Goal: Task Accomplishment & Management: Manage account settings

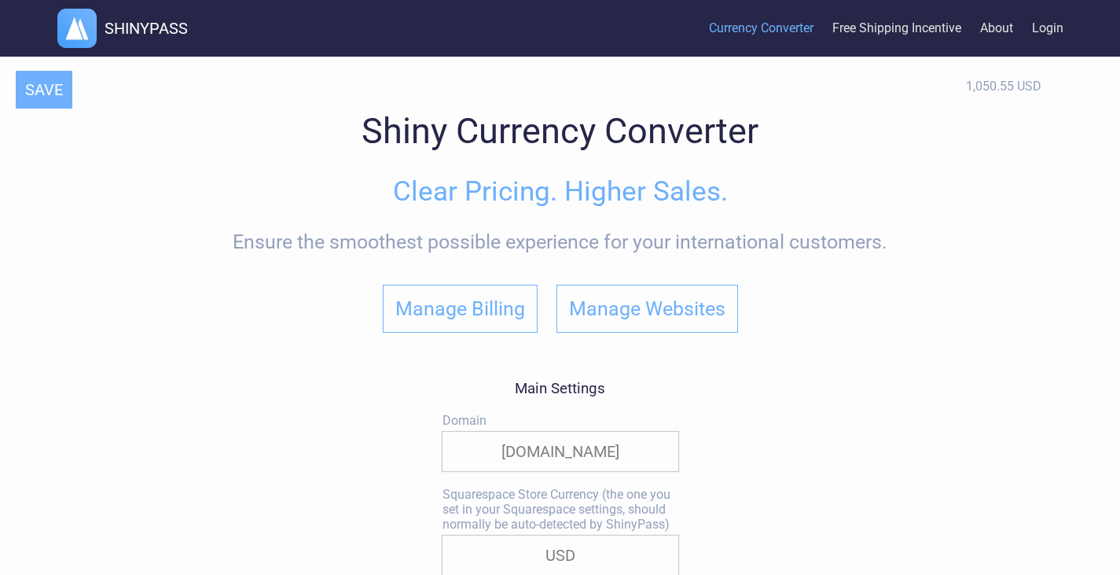
select select "true"
select select "|"
select select
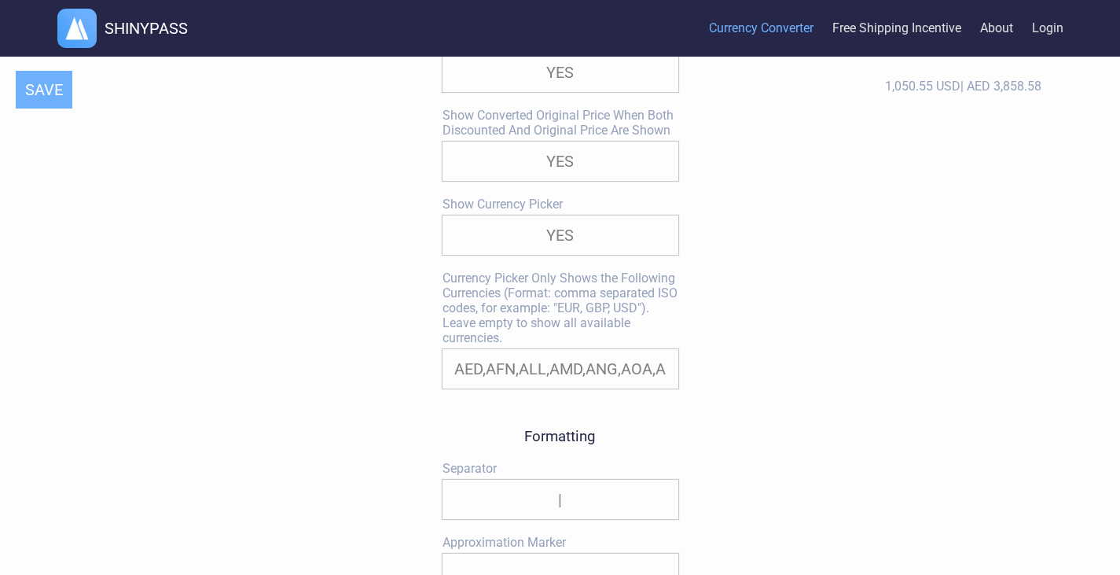
scroll to position [735, 0]
click at [559, 374] on input "AED,AFN,ALL,AMD,ANG,AOA,ARS,AUD,AWG,AZN,BAM,BBD,BDT,BGN,BHD,BIF,BMD,BND,BOB,BRL…" at bounding box center [561, 367] width 236 height 39
click at [614, 377] on input "AED,AFN,ALL,AMD,ANG,AOA,ARS,AUD,AWG,AZN,BAM,BBD,BDT,BGN,BHD,BIF,BMD,BND,BOB,BRL…" at bounding box center [561, 367] width 236 height 39
drag, startPoint x: 653, startPoint y: 368, endPoint x: 774, endPoint y: 398, distance: 124.7
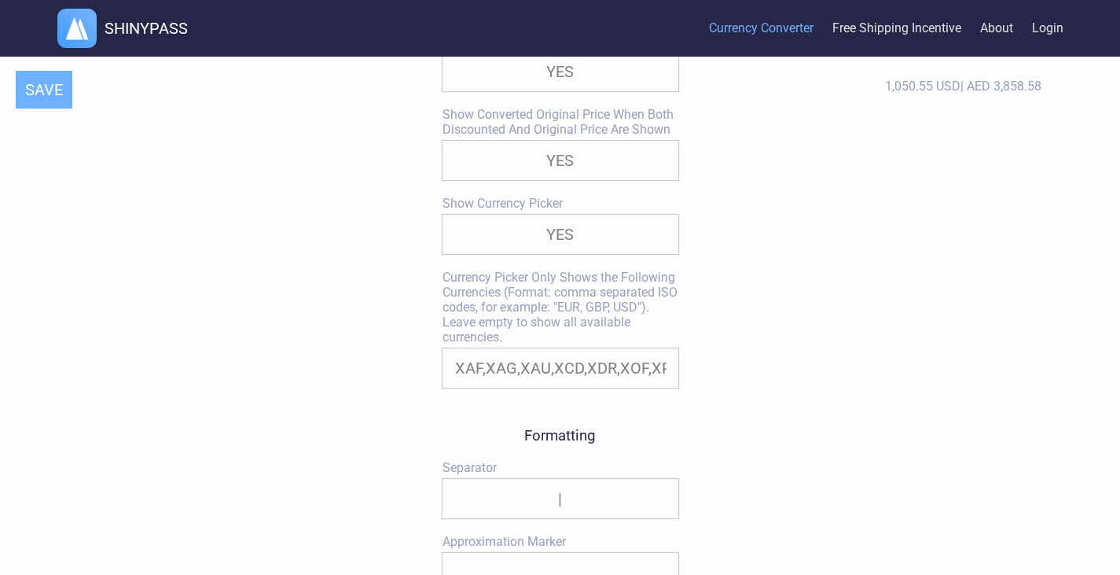
drag, startPoint x: 502, startPoint y: 371, endPoint x: 903, endPoint y: 376, distance: 401.0
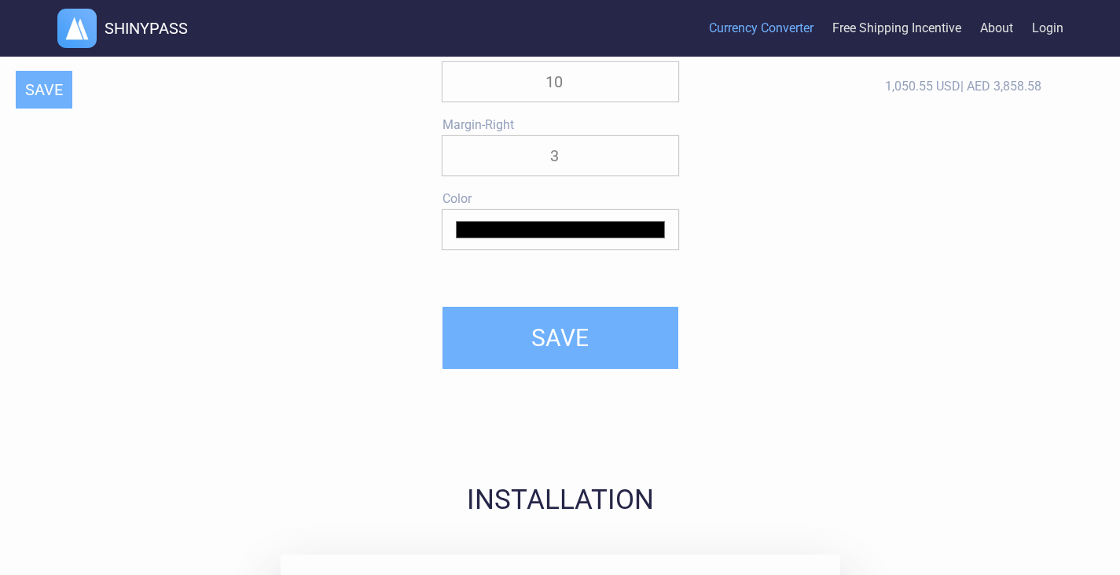
scroll to position [3412, 0]
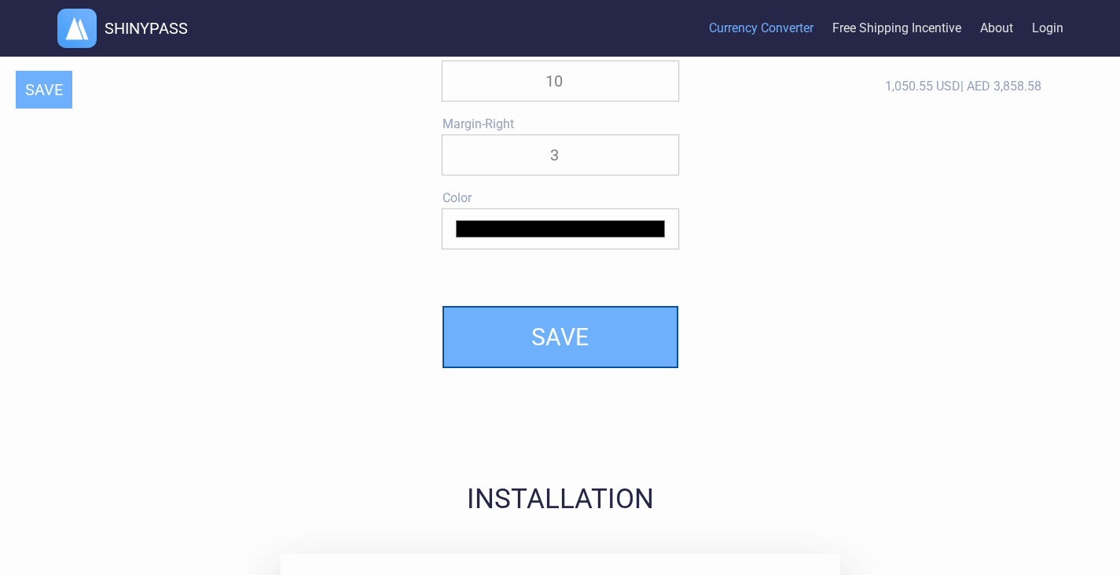
type input "AED,GBP,ZAR"
click at [579, 360] on button "SAVE" at bounding box center [561, 337] width 236 height 62
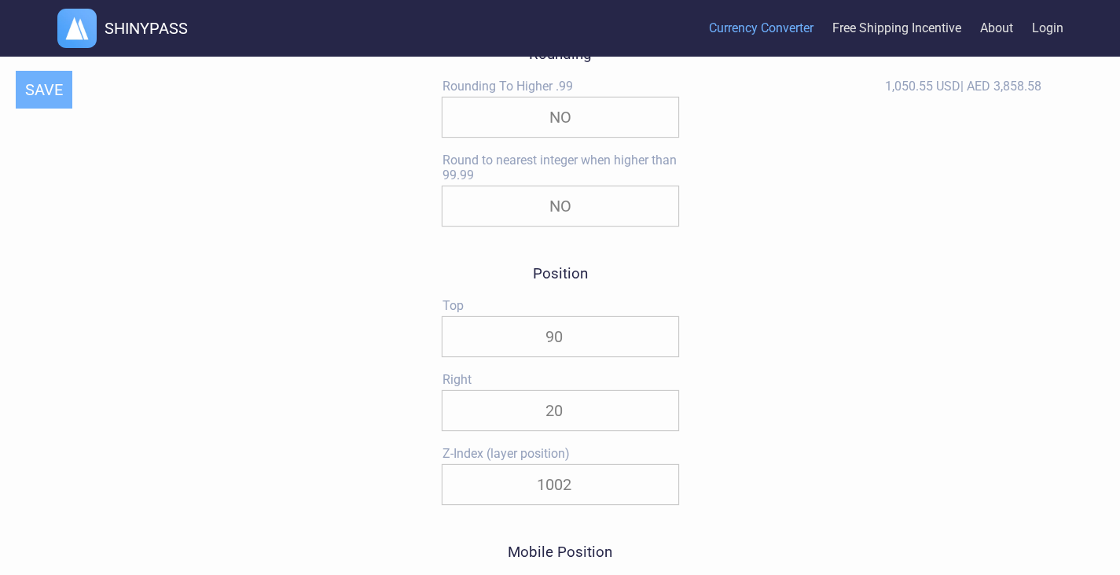
scroll to position [1388, 0]
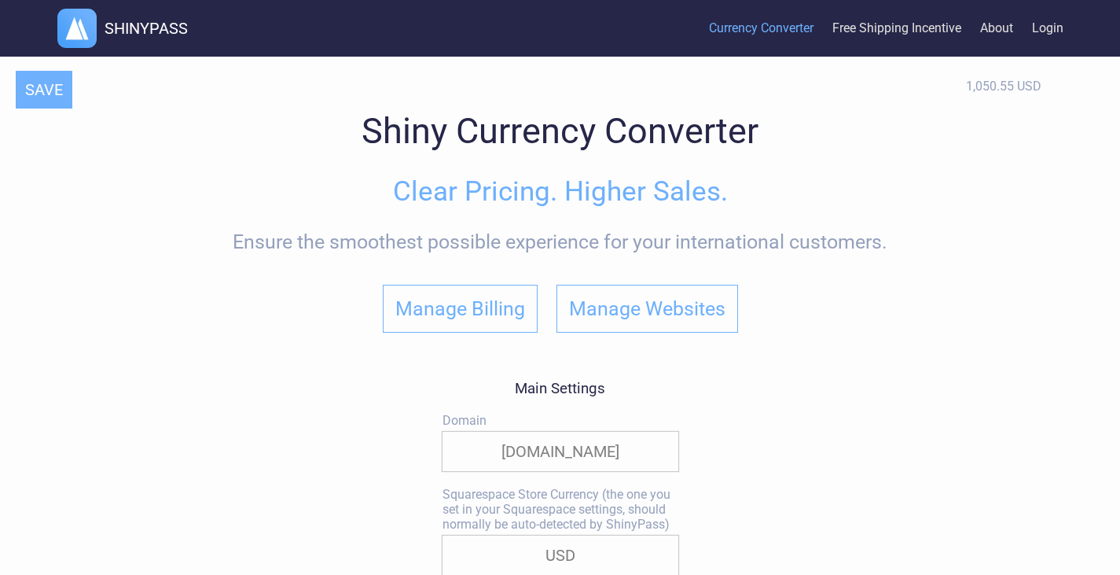
select select "true"
select select "|"
select select
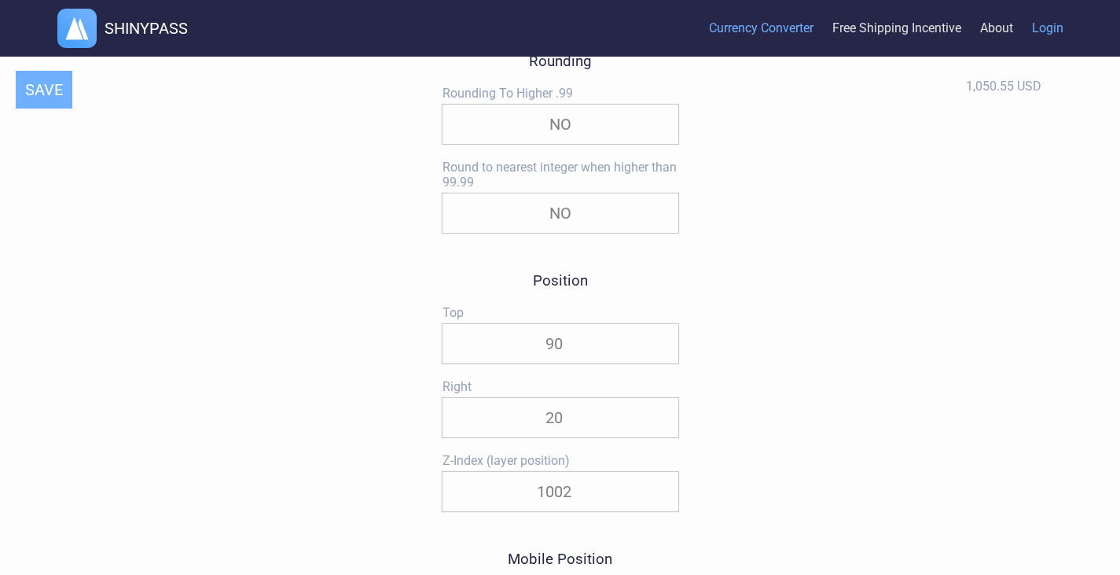
click at [1037, 26] on link "Login" at bounding box center [1047, 29] width 31 height 48
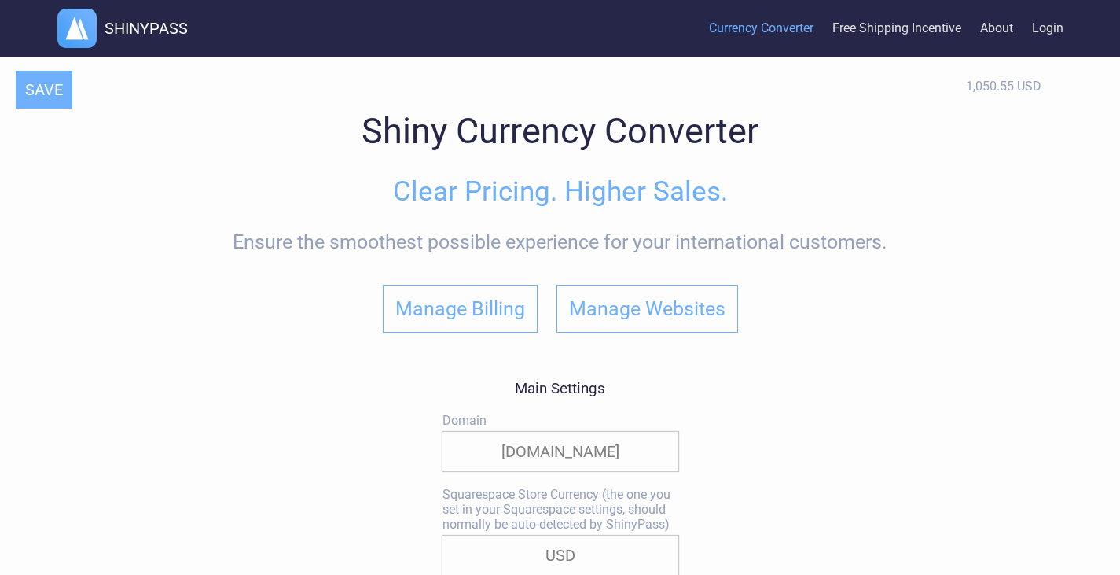
select select "true"
select select "|"
select select
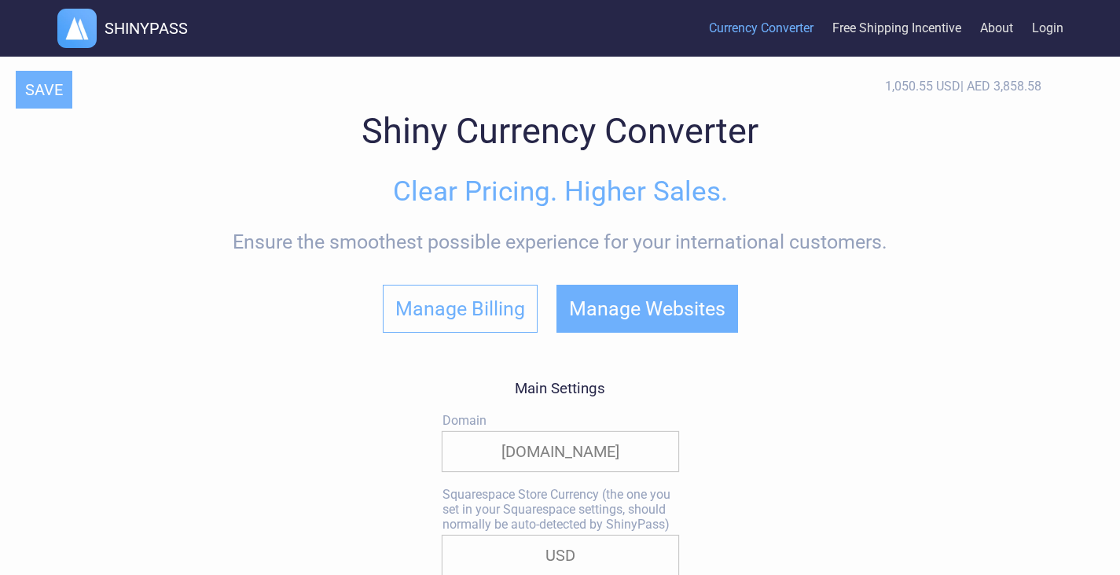
click at [646, 304] on button "Manage Websites" at bounding box center [648, 309] width 182 height 48
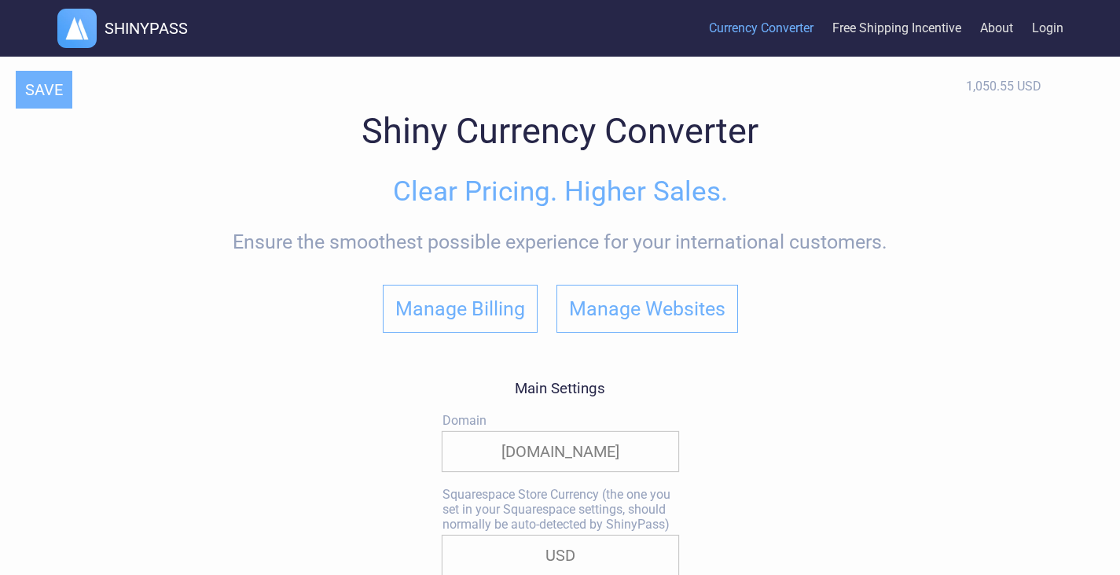
select select "true"
select select "|"
select select
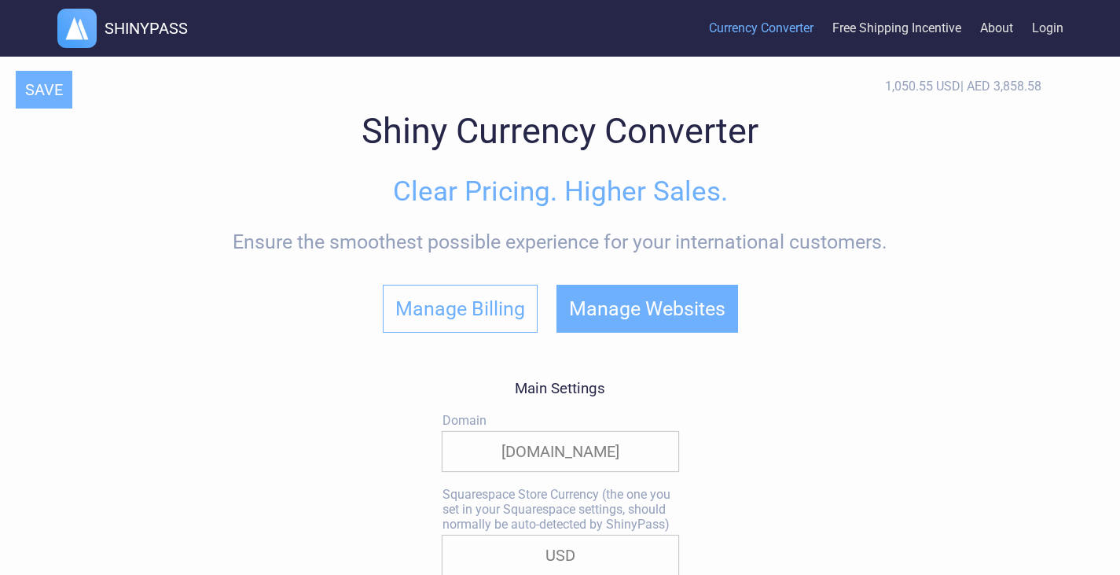
click at [654, 317] on button "Manage Websites" at bounding box center [648, 309] width 182 height 48
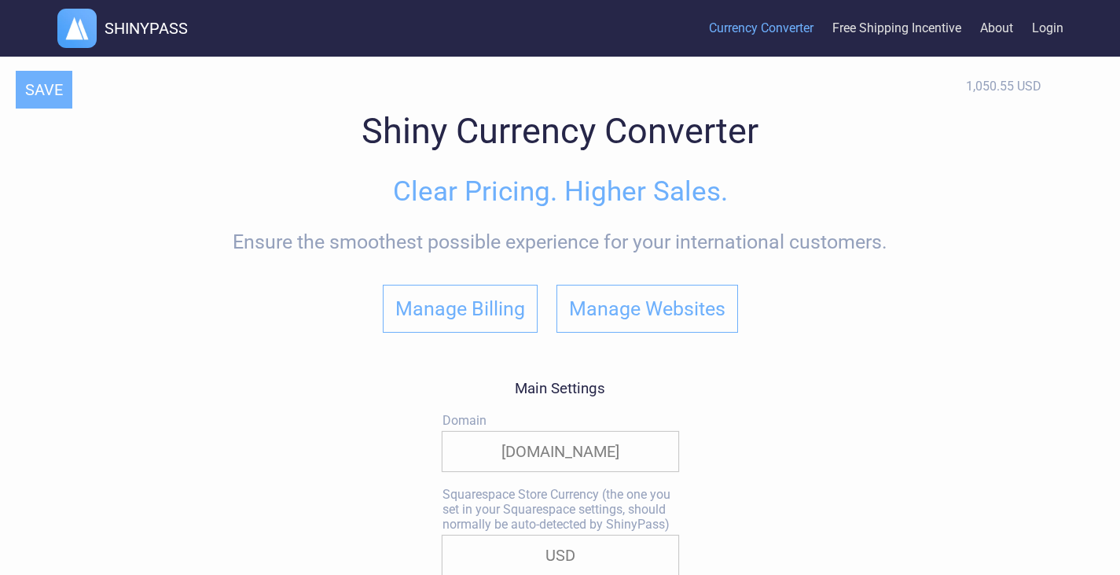
select select "true"
select select "|"
select select
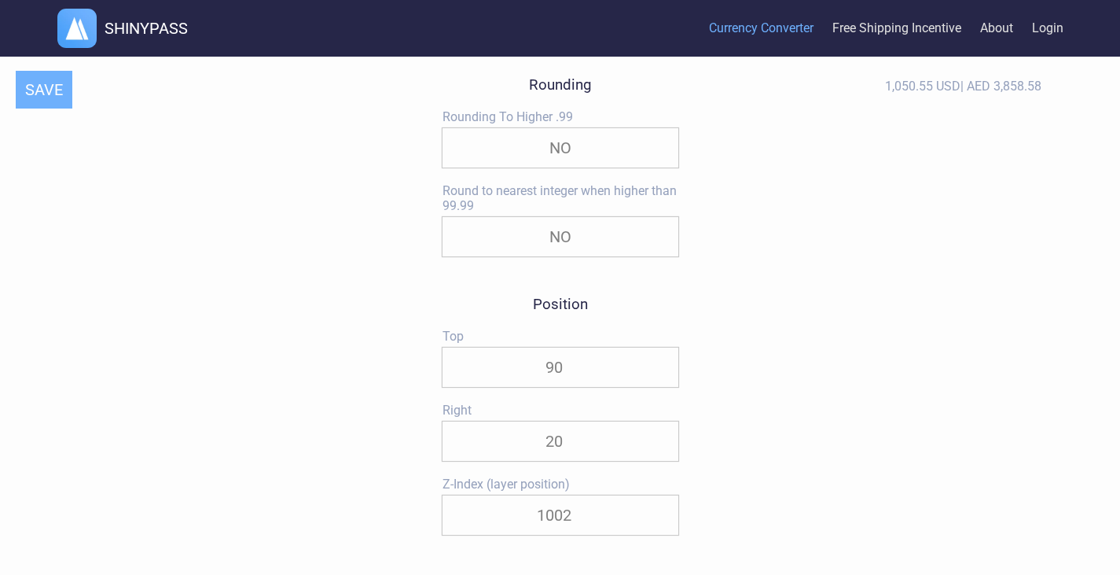
scroll to position [1325, 0]
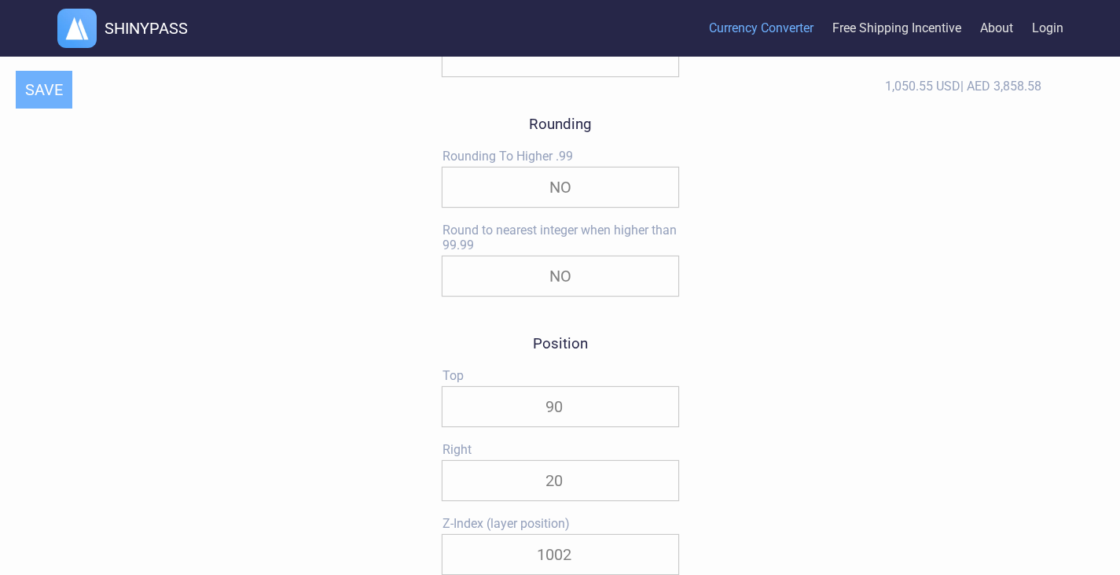
drag, startPoint x: 590, startPoint y: 421, endPoint x: 492, endPoint y: 432, distance: 98.9
click at [492, 426] on input "90" at bounding box center [561, 406] width 236 height 39
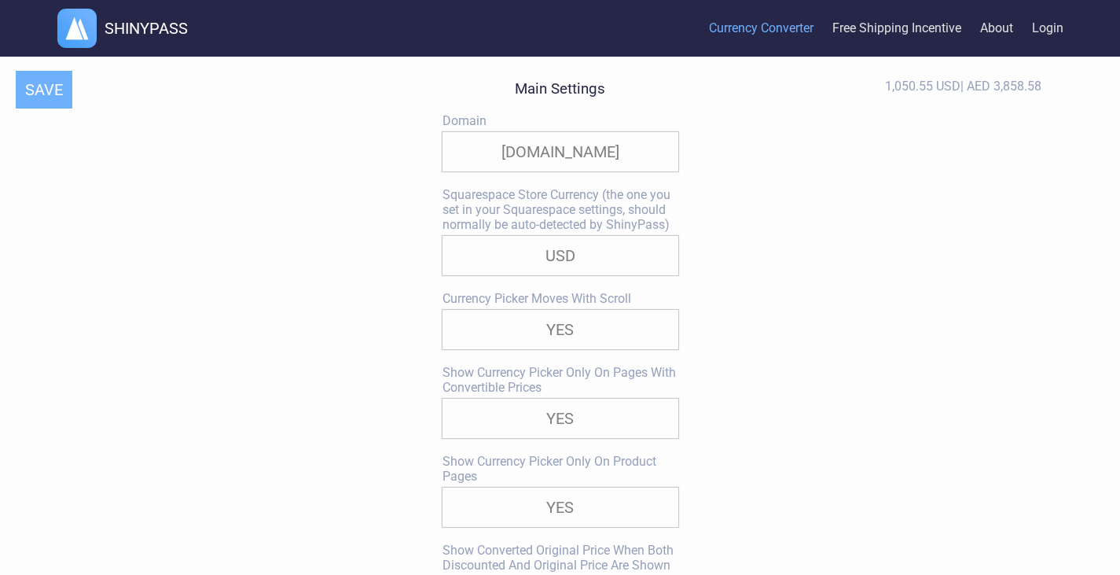
scroll to position [0, 0]
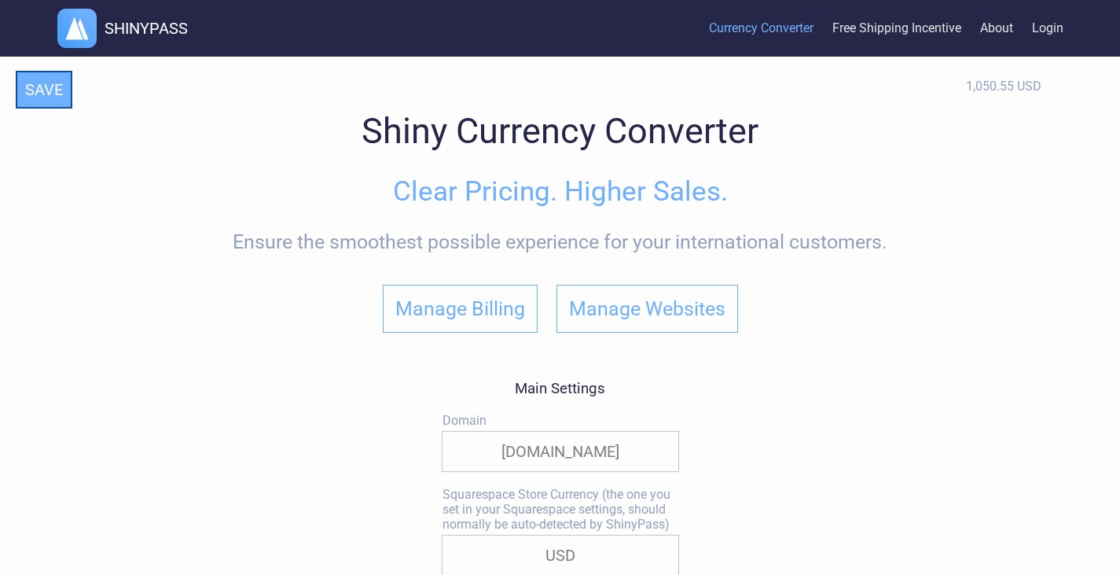
click at [60, 86] on button "SAVE" at bounding box center [44, 90] width 57 height 38
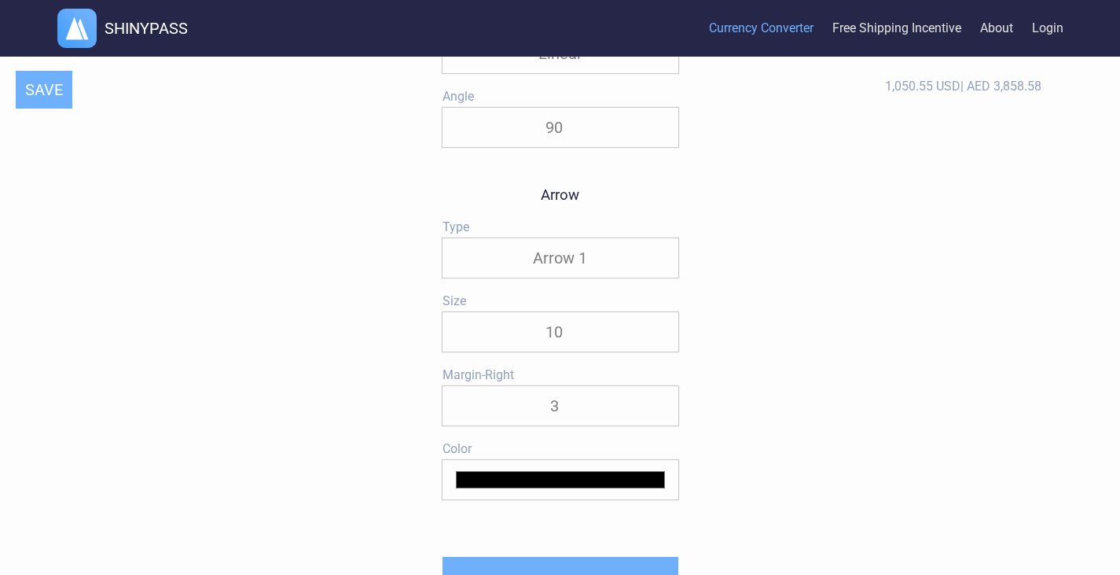
scroll to position [3162, 0]
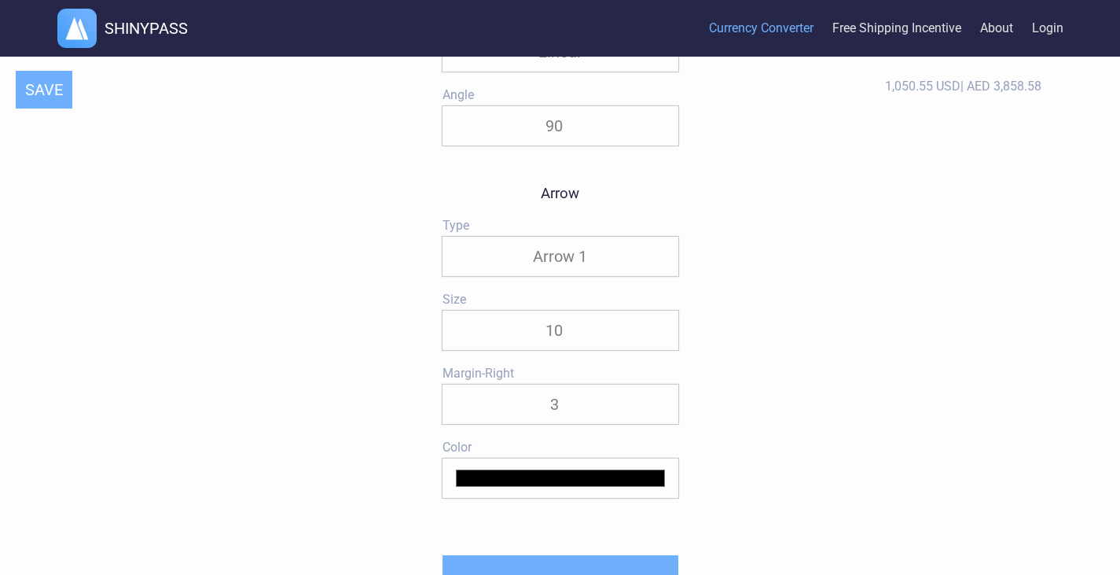
click at [585, 262] on select "Arrow 1 Arrow 2 Arrow 3 Arrow 4 None" at bounding box center [561, 256] width 236 height 39
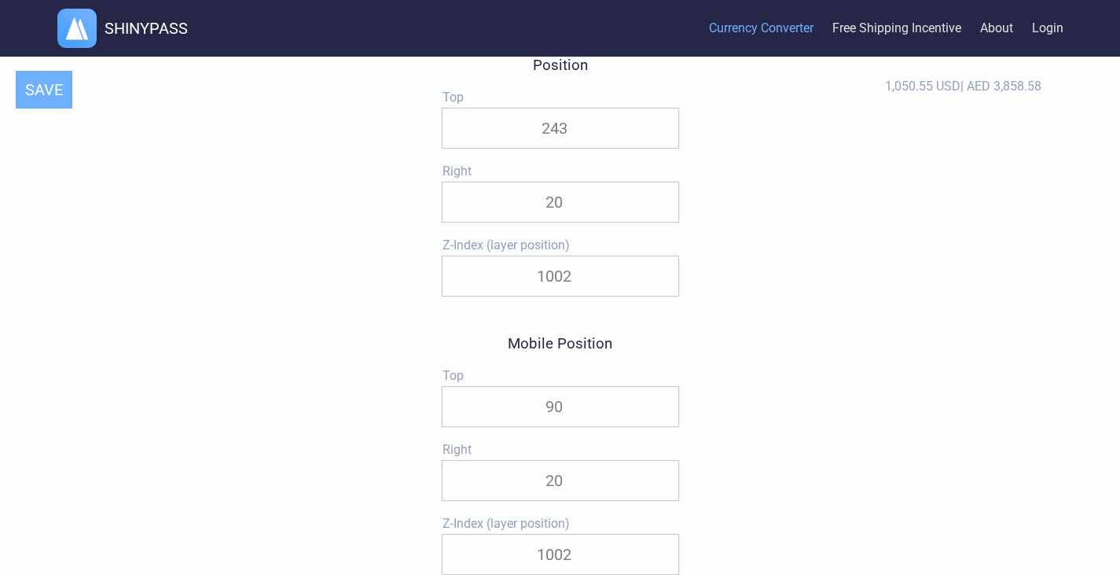
scroll to position [1602, 0]
click at [575, 136] on input "243" at bounding box center [561, 129] width 236 height 39
type input "2"
click at [57, 91] on button "SAVE" at bounding box center [44, 90] width 57 height 38
click at [576, 141] on input "120" at bounding box center [561, 129] width 236 height 39
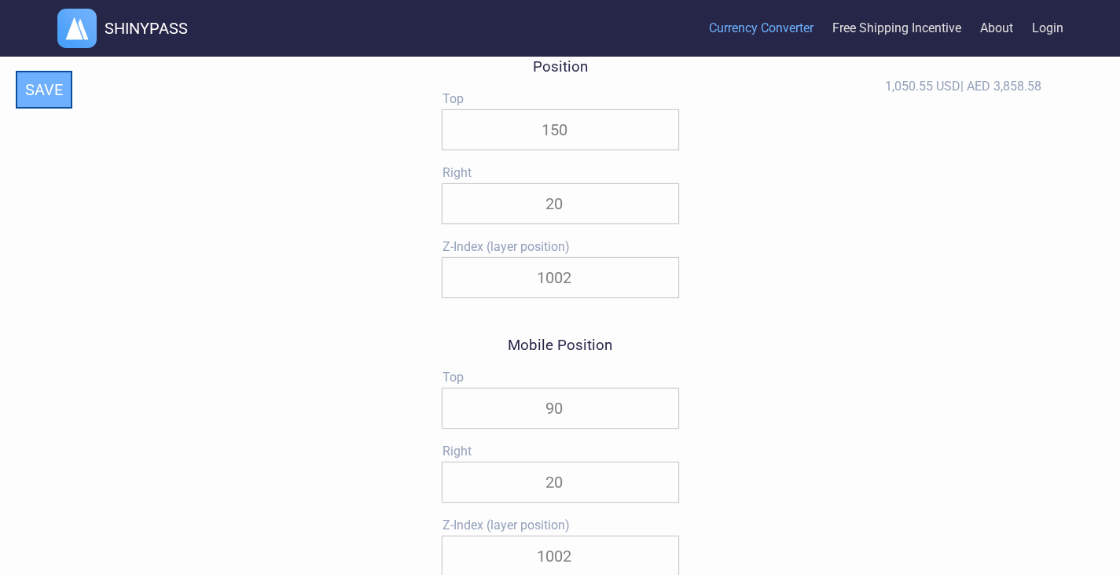
type input "150"
click at [43, 94] on button "SAVE" at bounding box center [44, 90] width 57 height 38
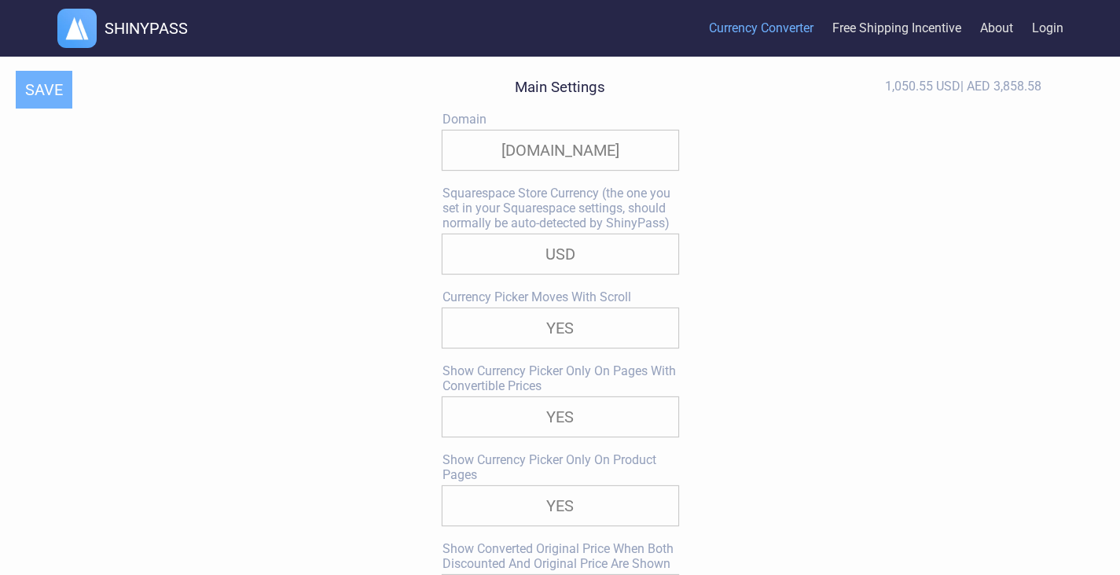
scroll to position [0, 0]
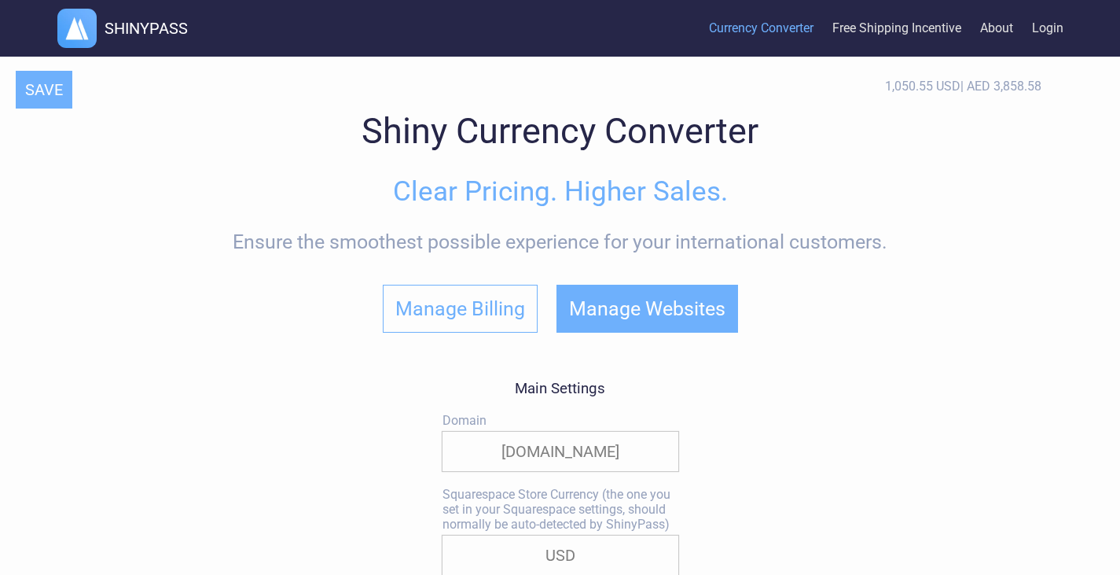
click at [666, 313] on button "Manage Websites" at bounding box center [648, 309] width 182 height 48
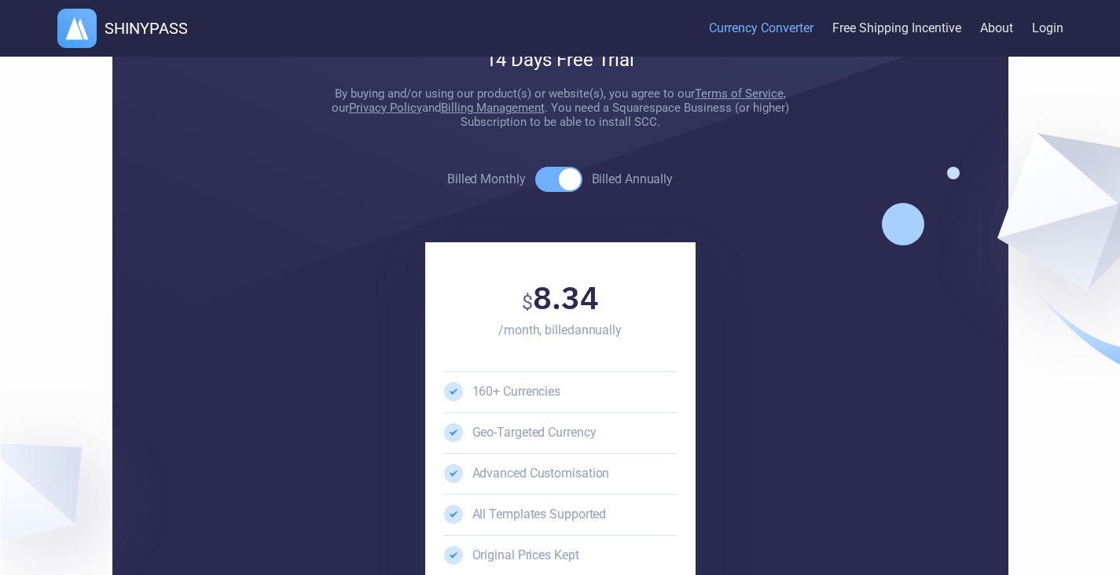
scroll to position [3768, 0]
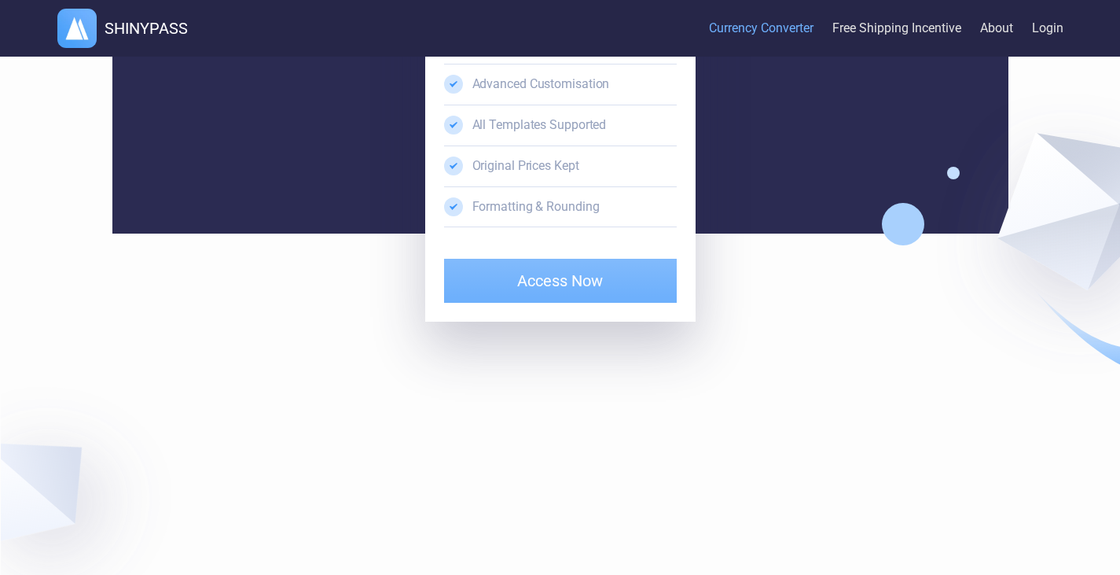
click at [1066, 44] on nav "SHINYPASS Currency Converter Free Shipping Incentive About Login" at bounding box center [560, 28] width 1019 height 57
click at [1058, 32] on link "Login" at bounding box center [1047, 29] width 31 height 48
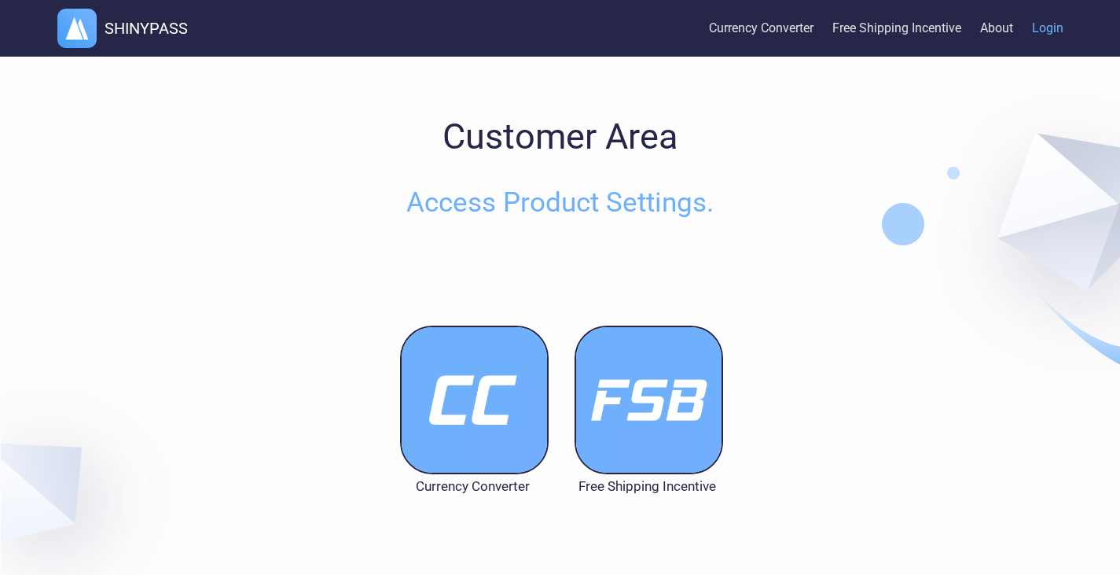
click at [405, 424] on img at bounding box center [474, 400] width 149 height 149
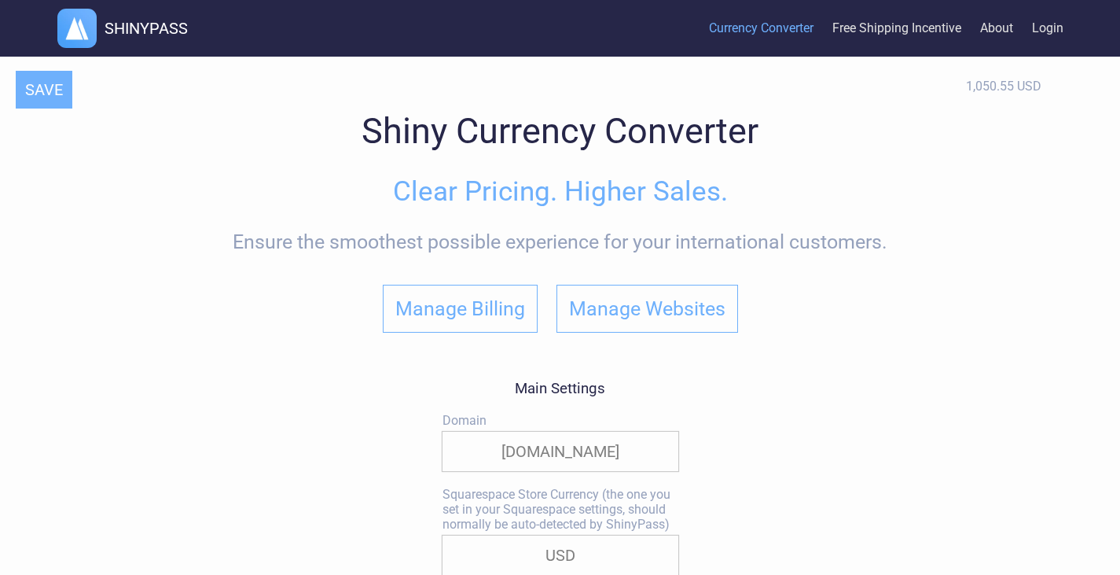
select select "AED"
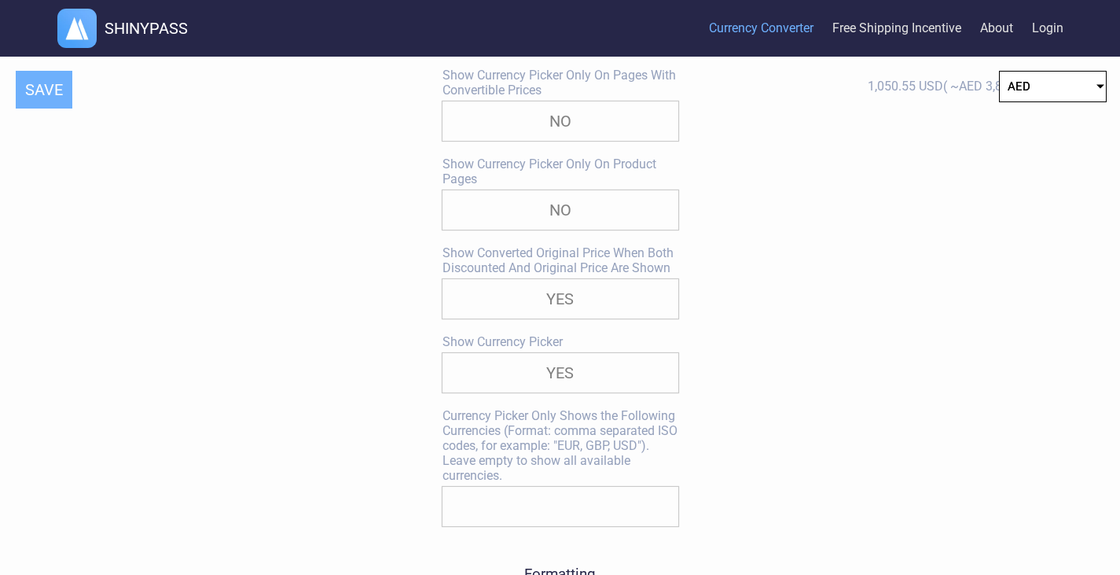
scroll to position [601, 0]
click at [627, 225] on select "YES NO" at bounding box center [561, 205] width 236 height 39
select select "true"
click at [443, 191] on select "YES NO" at bounding box center [561, 205] width 236 height 39
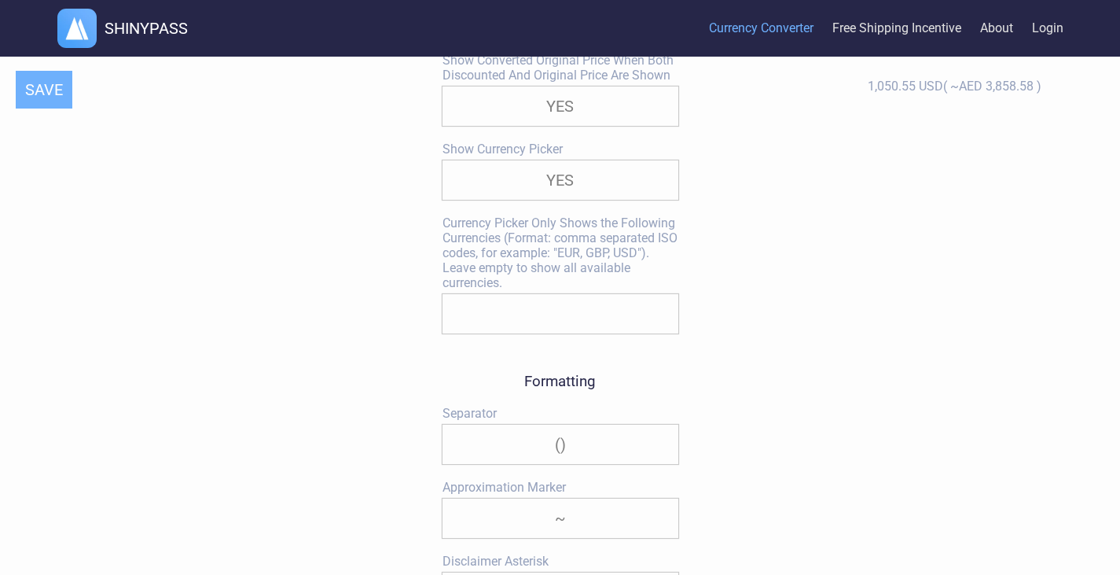
scroll to position [805, 0]
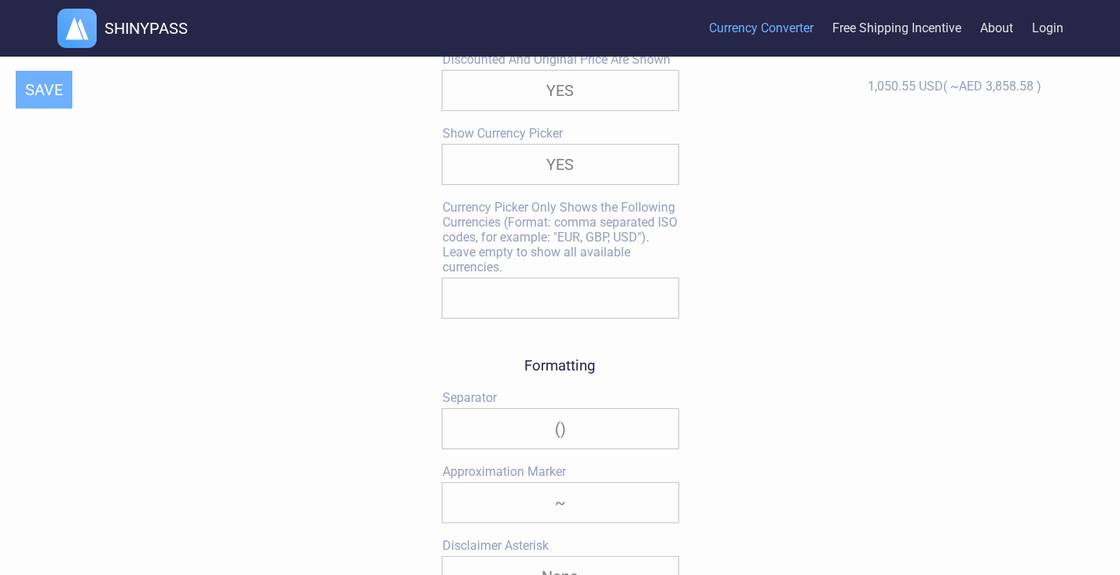
click at [632, 293] on input "text" at bounding box center [561, 297] width 236 height 39
type input "AED,GBP,ZAR"
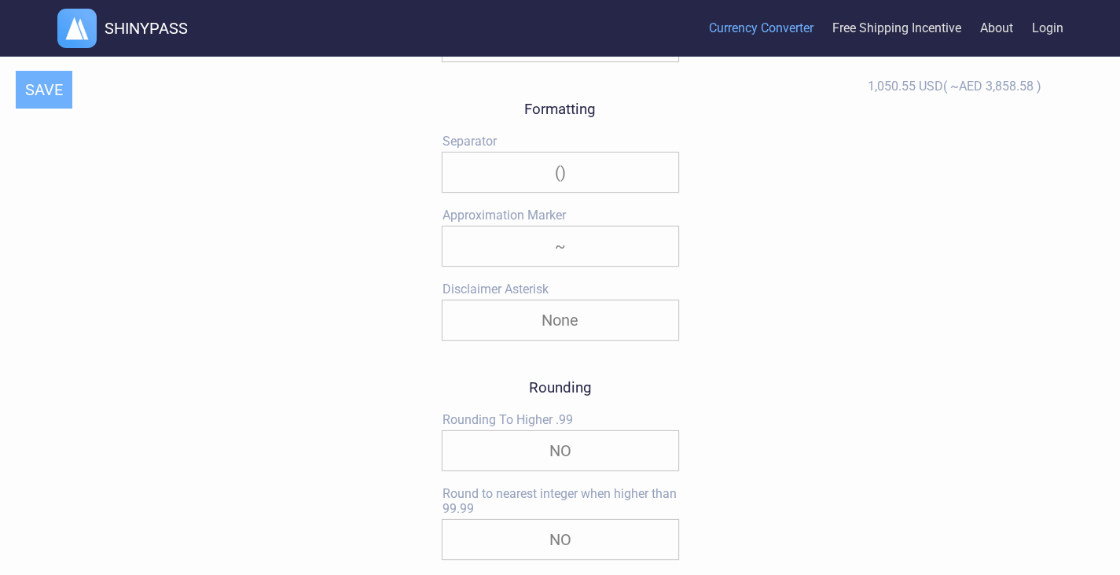
scroll to position [1062, 0]
drag, startPoint x: 602, startPoint y: 175, endPoint x: 491, endPoint y: 178, distance: 110.9
click at [491, 178] on select "/ | ()" at bounding box center [561, 171] width 236 height 39
select select "|"
click at [443, 156] on select "/ | ()" at bounding box center [561, 171] width 236 height 39
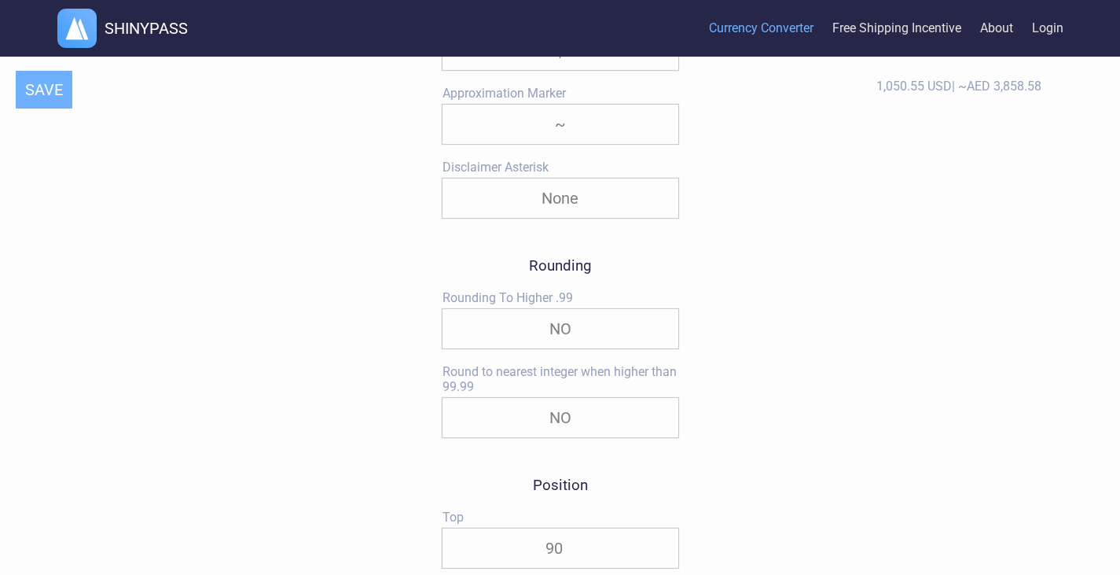
scroll to position [1181, 0]
click at [588, 134] on select "about approx. ~ none" at bounding box center [561, 126] width 236 height 39
select select "none"
click at [443, 112] on select "about approx. ~ none" at bounding box center [561, 126] width 236 height 39
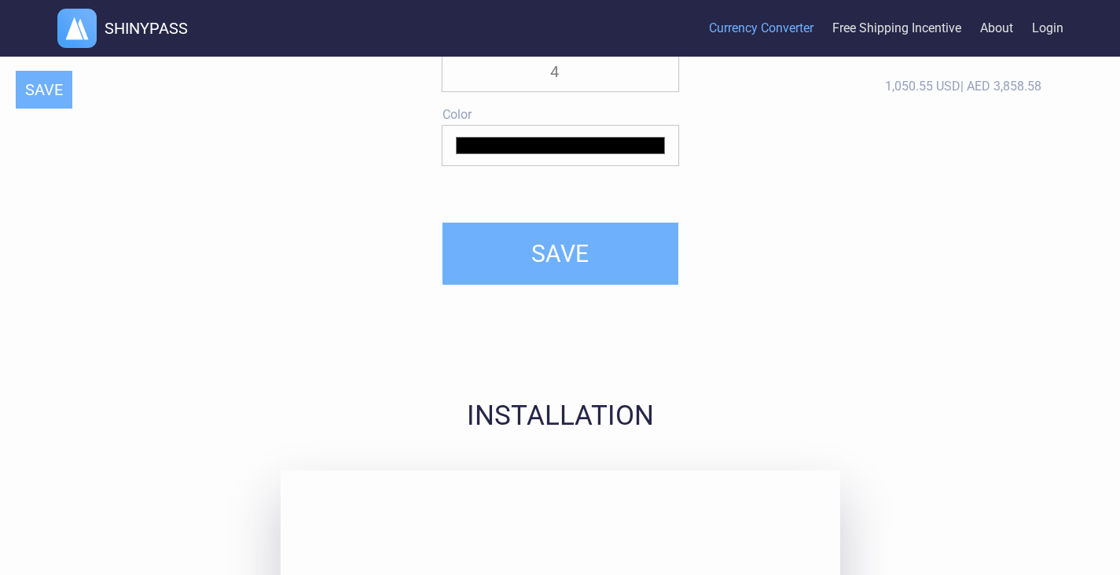
scroll to position [3525, 0]
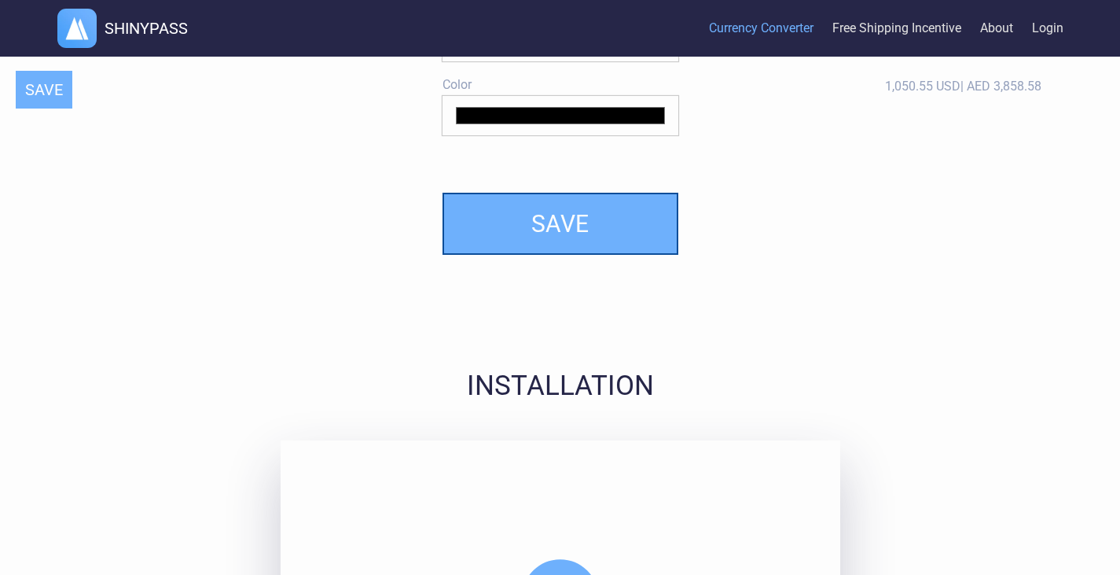
click at [595, 242] on button "SAVE" at bounding box center [561, 224] width 236 height 62
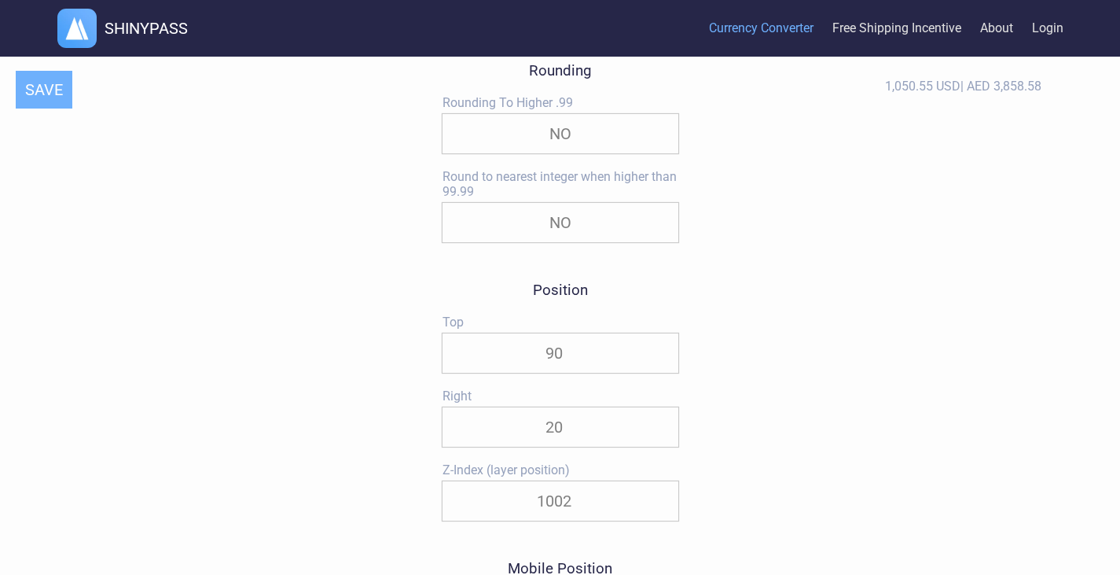
scroll to position [1380, 0]
click at [550, 358] on input "90" at bounding box center [561, 351] width 236 height 39
click at [42, 93] on button "SAVE" at bounding box center [44, 90] width 57 height 38
click at [589, 348] on input "150" at bounding box center [561, 351] width 236 height 39
type input "1"
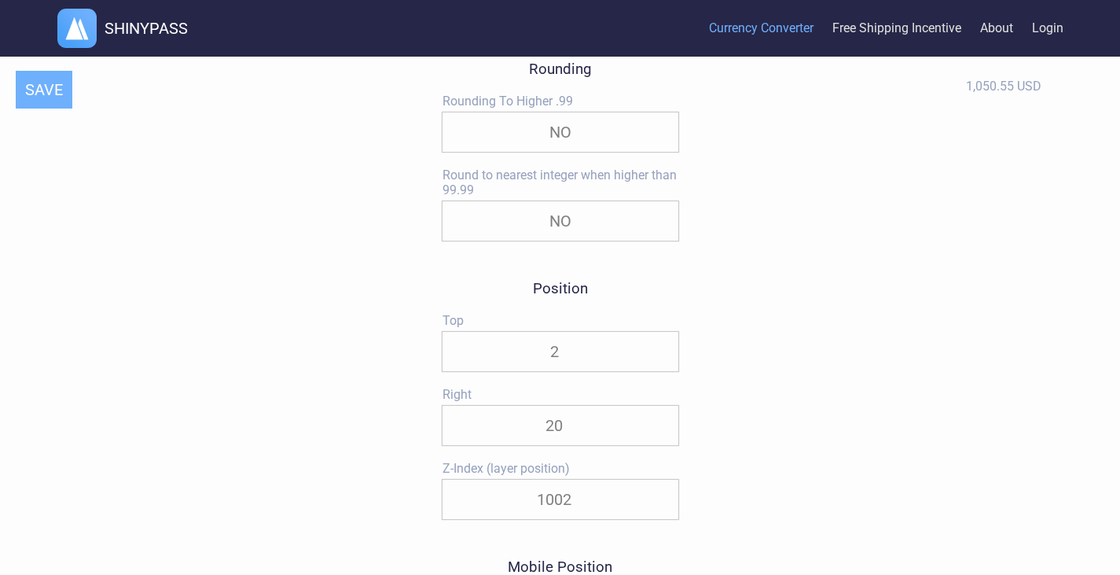
type input "24"
click at [44, 83] on button "SAVE" at bounding box center [44, 90] width 57 height 38
click at [554, 352] on input "240" at bounding box center [561, 351] width 236 height 39
type input "230"
click at [39, 82] on button "SAVE" at bounding box center [44, 90] width 57 height 38
